Goal: Entertainment & Leisure: Consume media (video, audio)

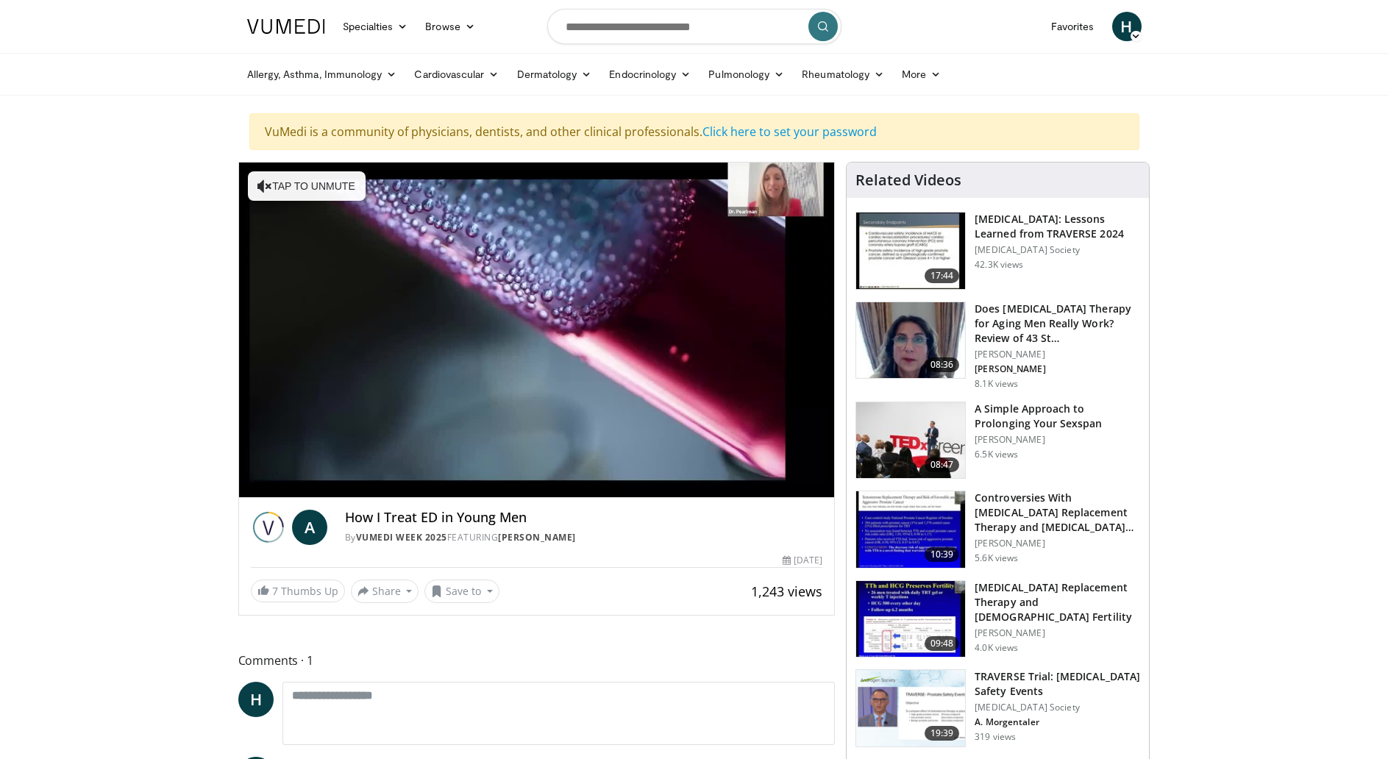
click at [548, 328] on div "10 seconds Tap to unmute" at bounding box center [537, 330] width 596 height 335
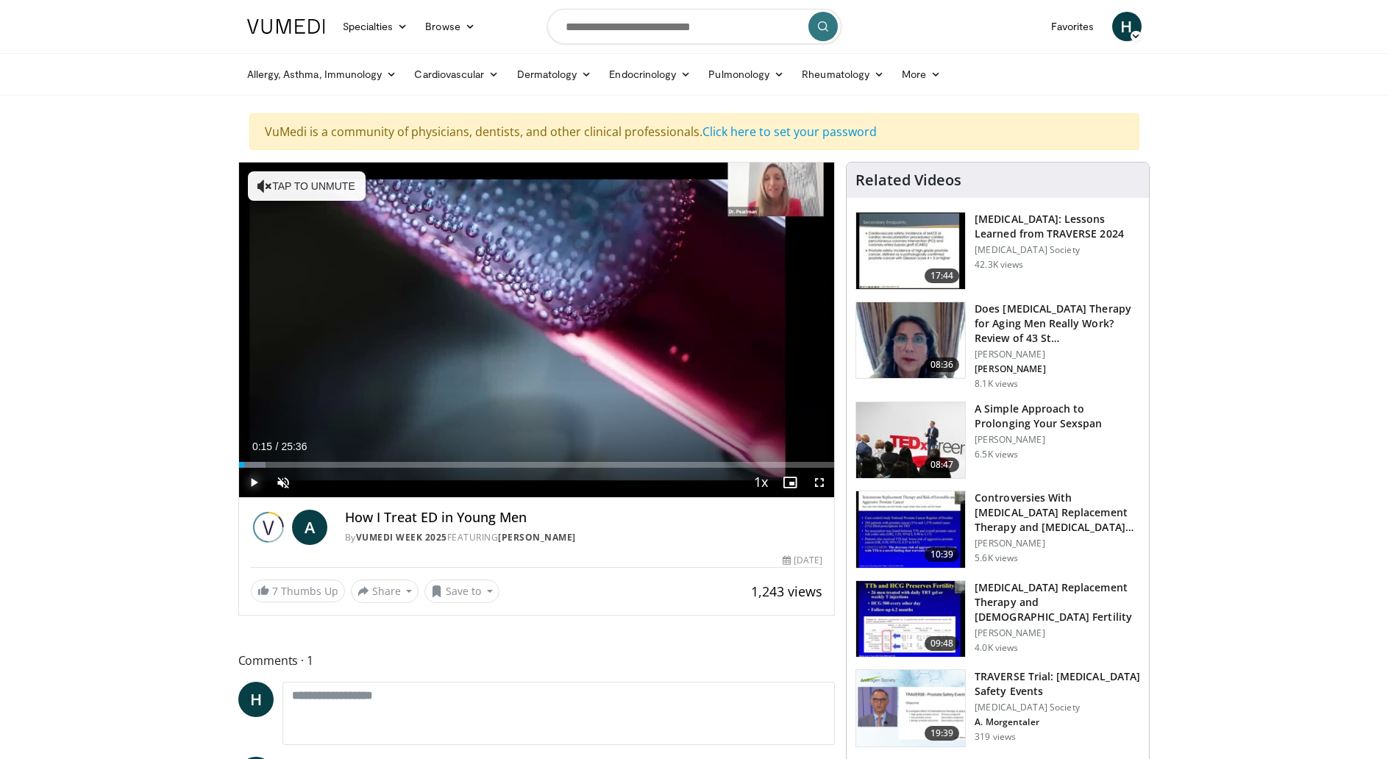
click at [252, 480] on span "Video Player" at bounding box center [253, 482] width 29 height 29
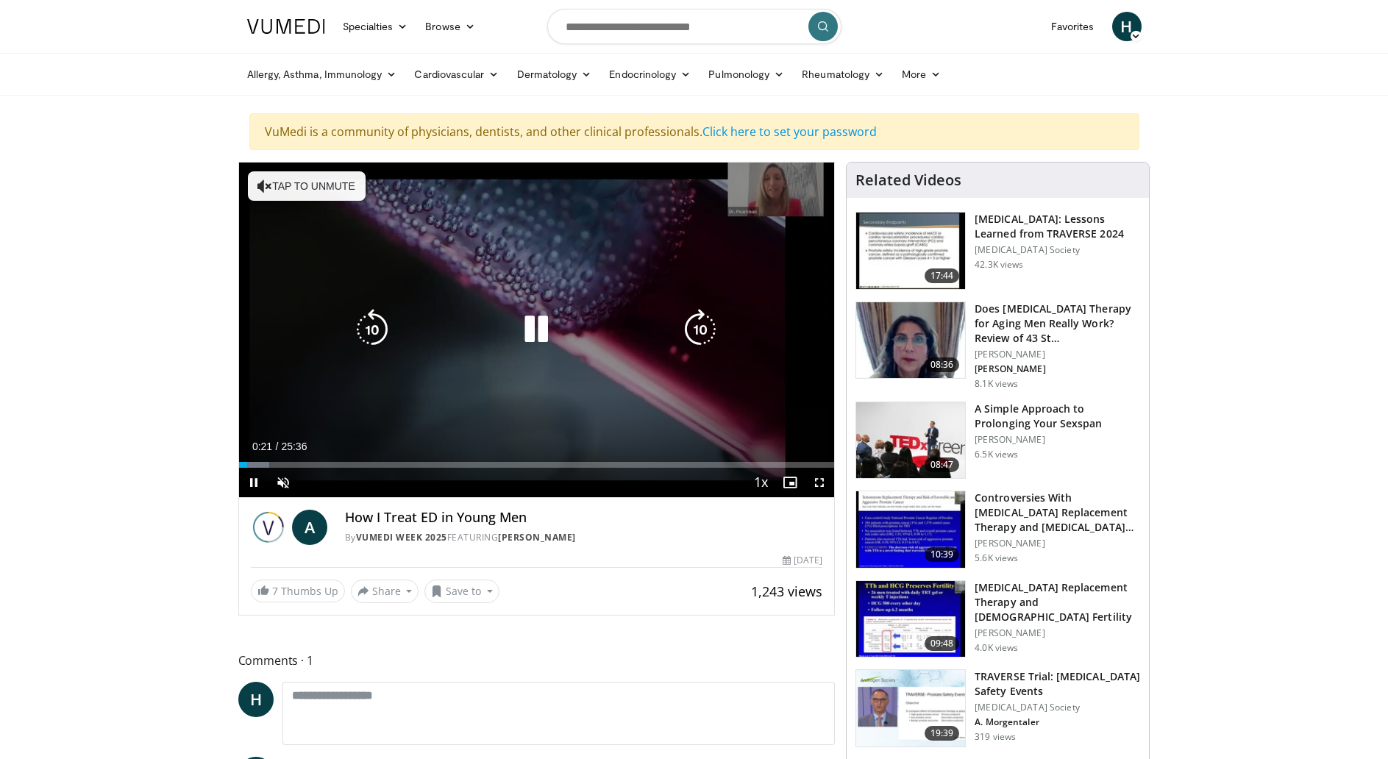
click at [269, 183] on icon "Video Player" at bounding box center [264, 186] width 15 height 15
click at [530, 333] on icon "Video Player" at bounding box center [536, 329] width 41 height 41
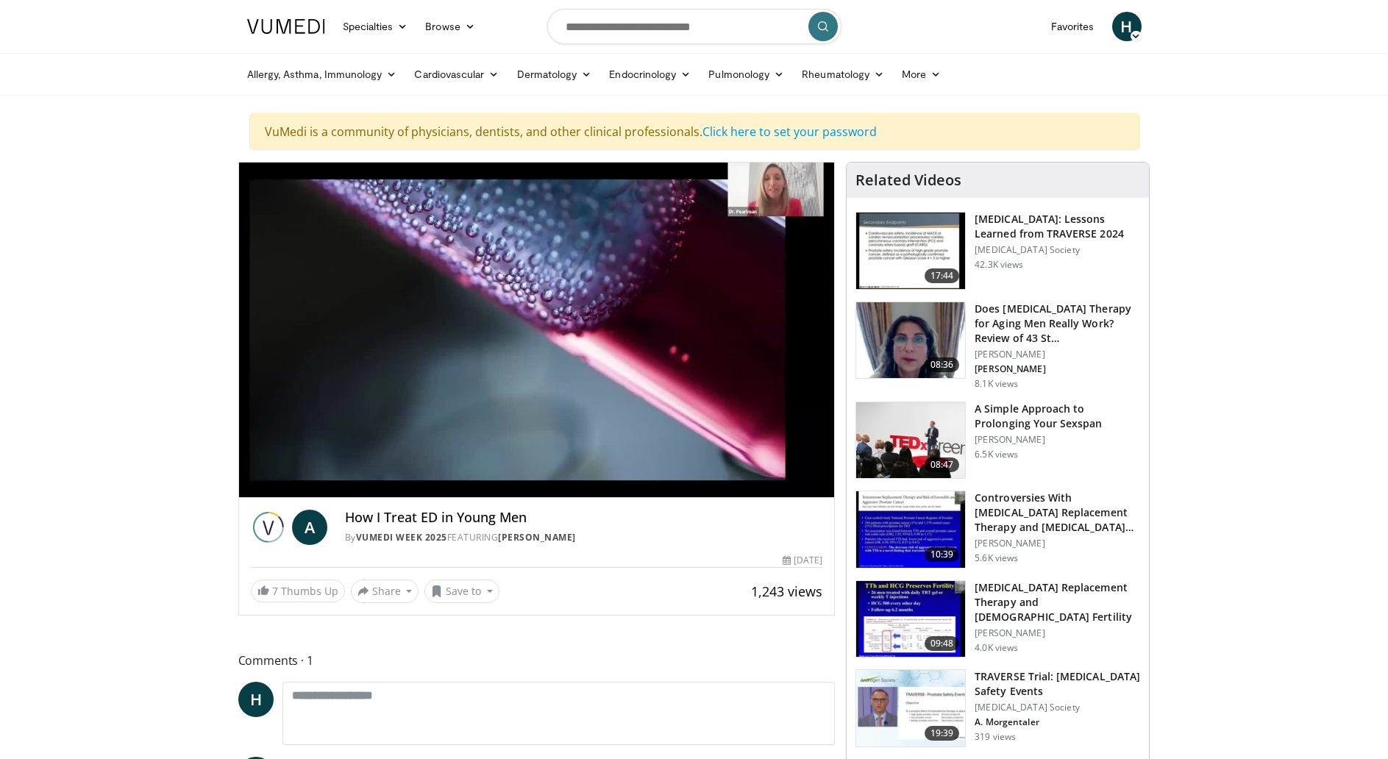
click at [983, 413] on h3 "A Simple Approach to Prolonging Your Sexspan" at bounding box center [1057, 416] width 165 height 29
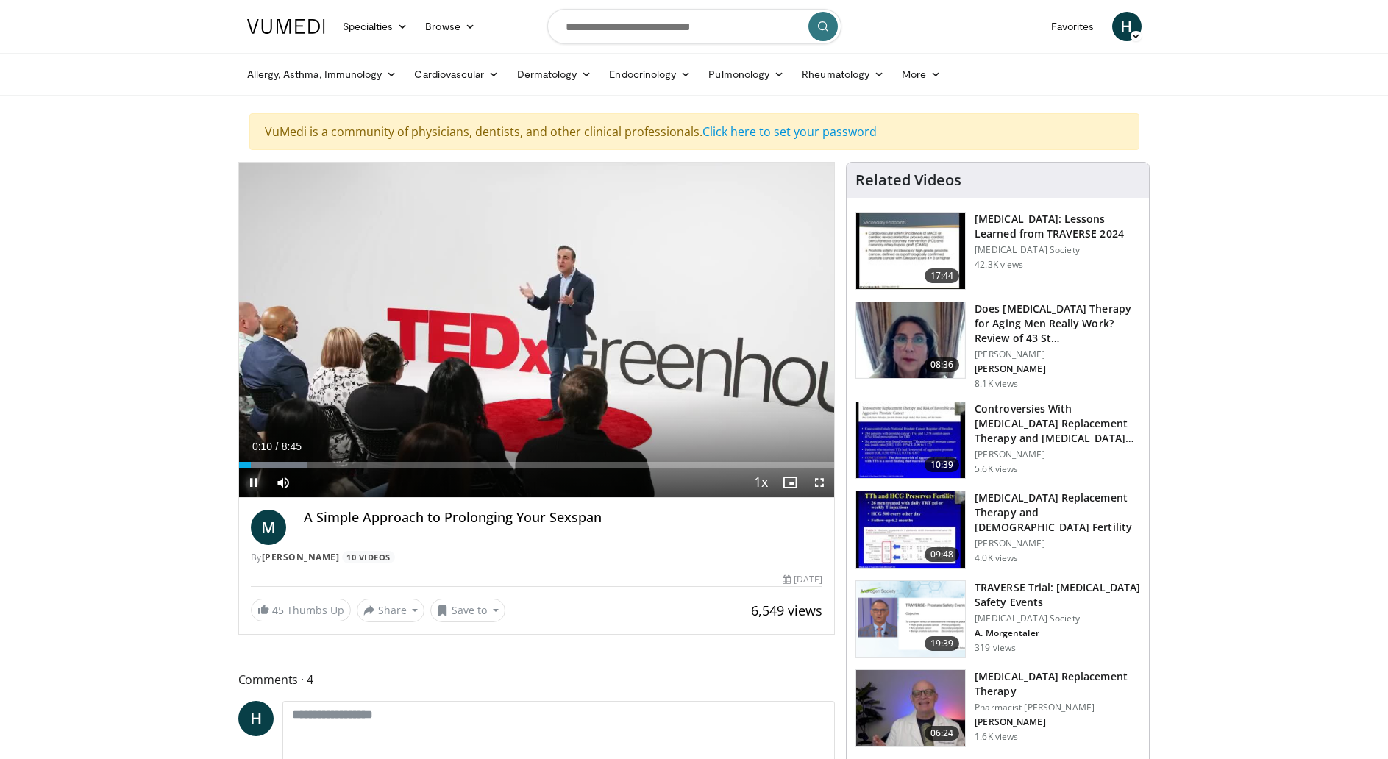
click at [253, 480] on span "Video Player" at bounding box center [253, 482] width 29 height 29
click at [248, 480] on span "Video Player" at bounding box center [253, 482] width 29 height 29
